Goal: Task Accomplishment & Management: Use online tool/utility

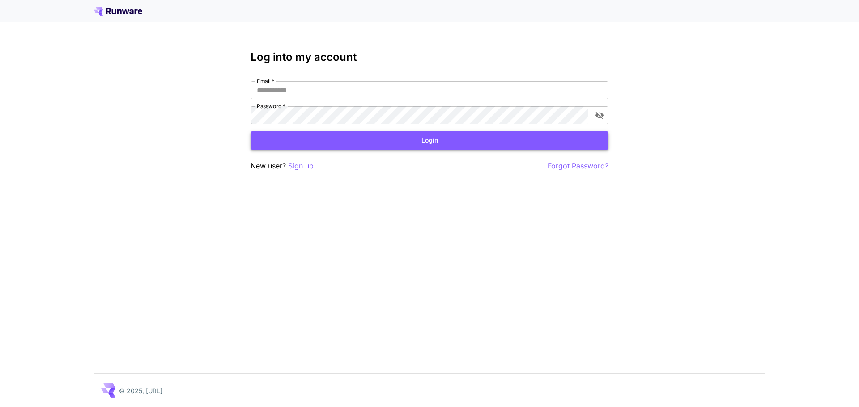
type input "**********"
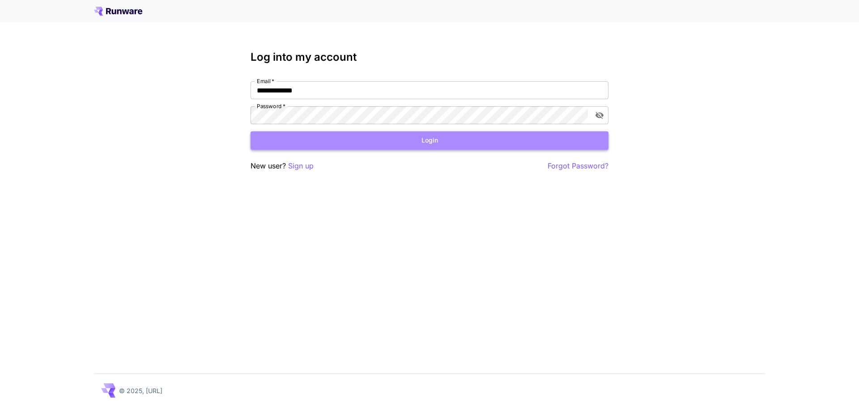
click at [413, 147] on button "Login" at bounding box center [429, 140] width 358 height 18
